Goal: Check status: Check status

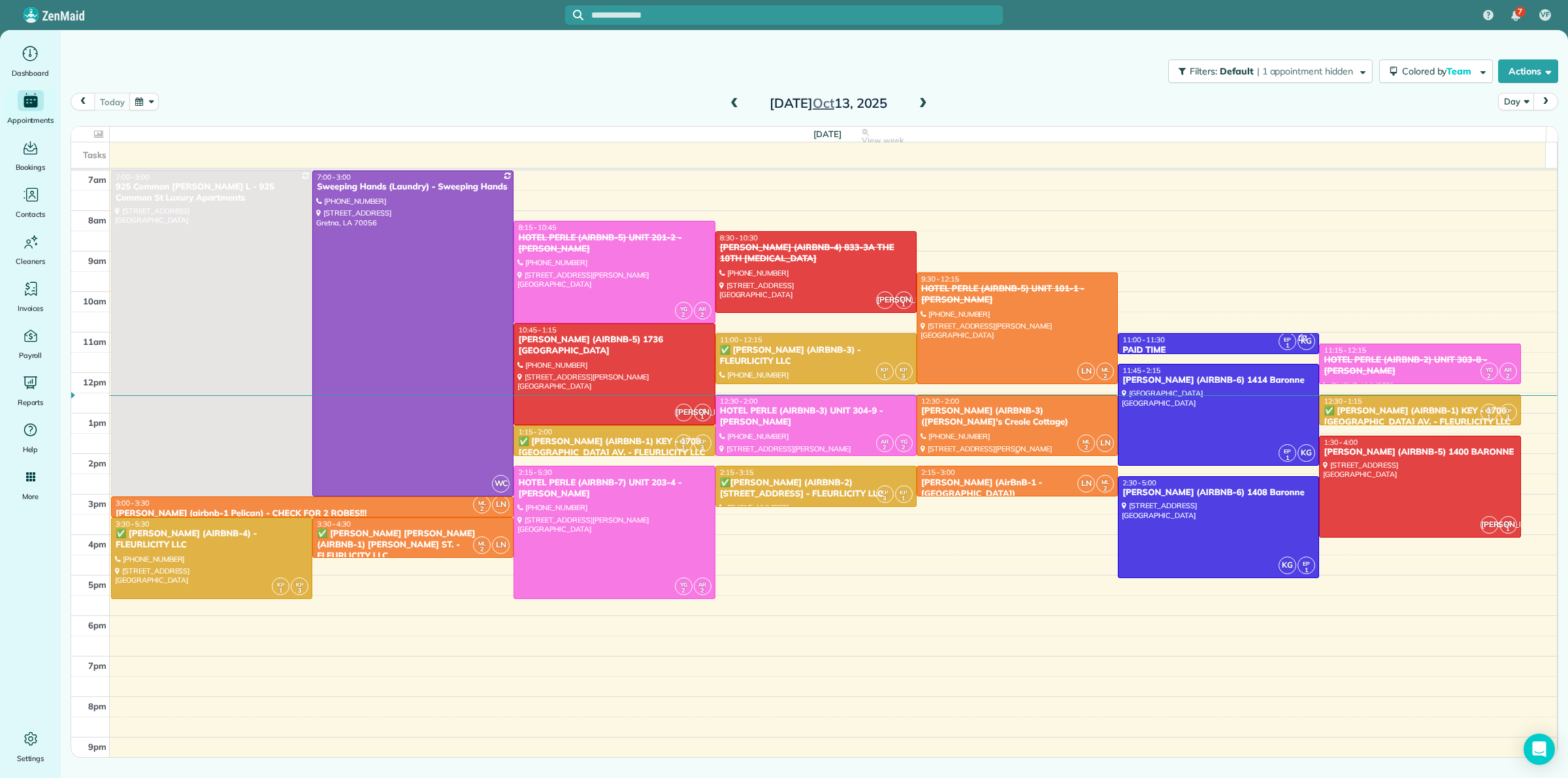
click at [987, 422] on div "[PERSON_NAME] (AIRBNB-3) ([PERSON_NAME]'s Creole Cottage)" at bounding box center [1017, 416] width 194 height 22
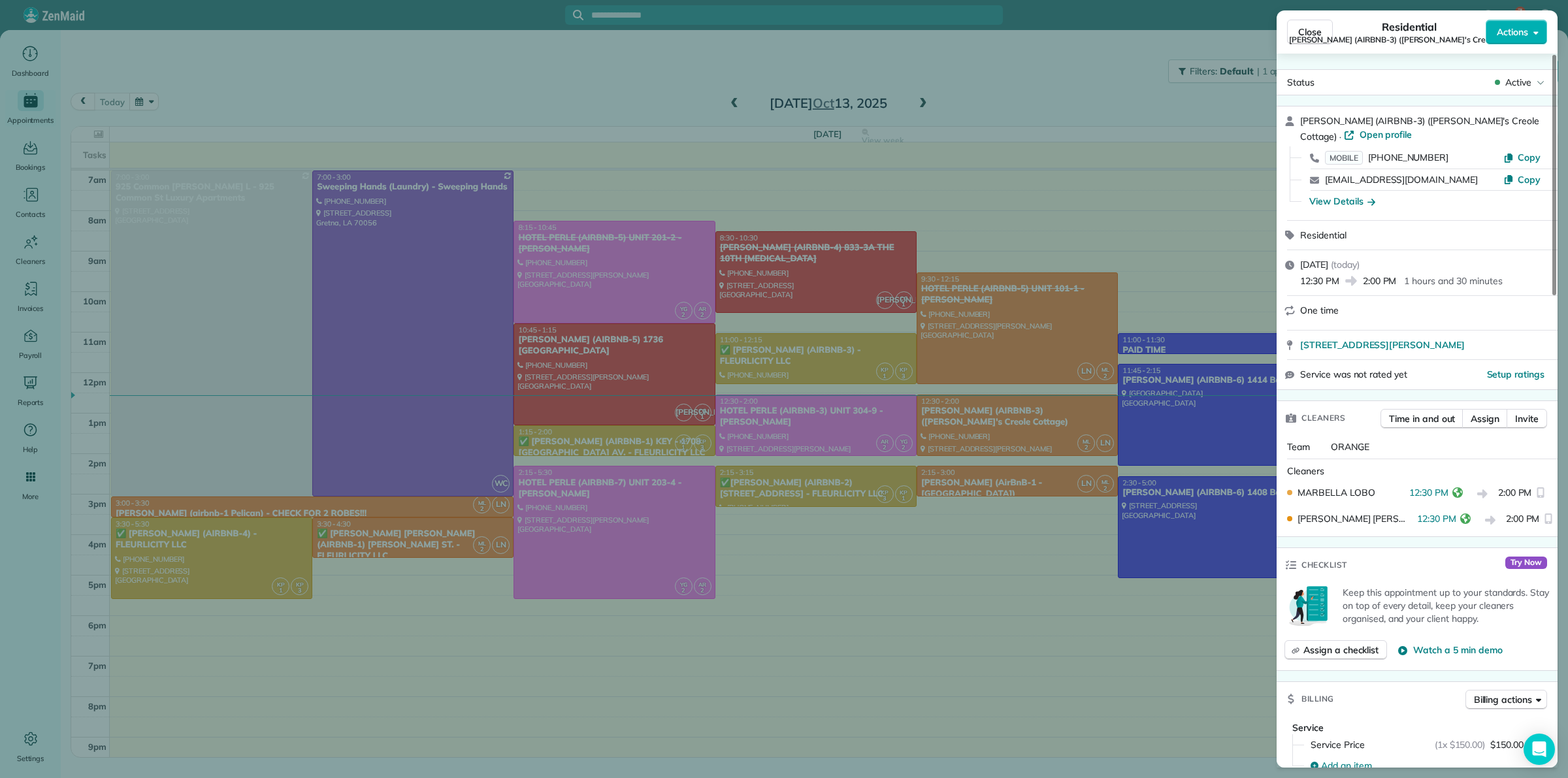
click at [1154, 279] on div "Close Residential [PERSON_NAME] (AIRBNB-3) ([PERSON_NAME]'s Creole Cottage) Act…" at bounding box center [784, 389] width 1568 height 778
